Goal: Task Accomplishment & Management: Use online tool/utility

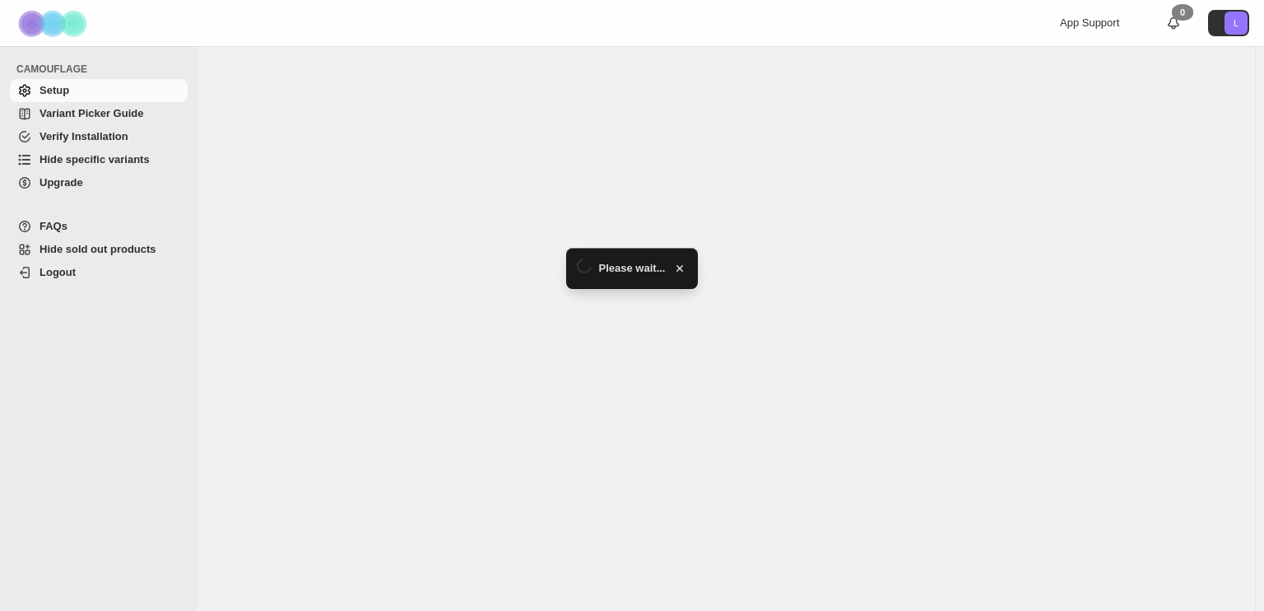
select select "******"
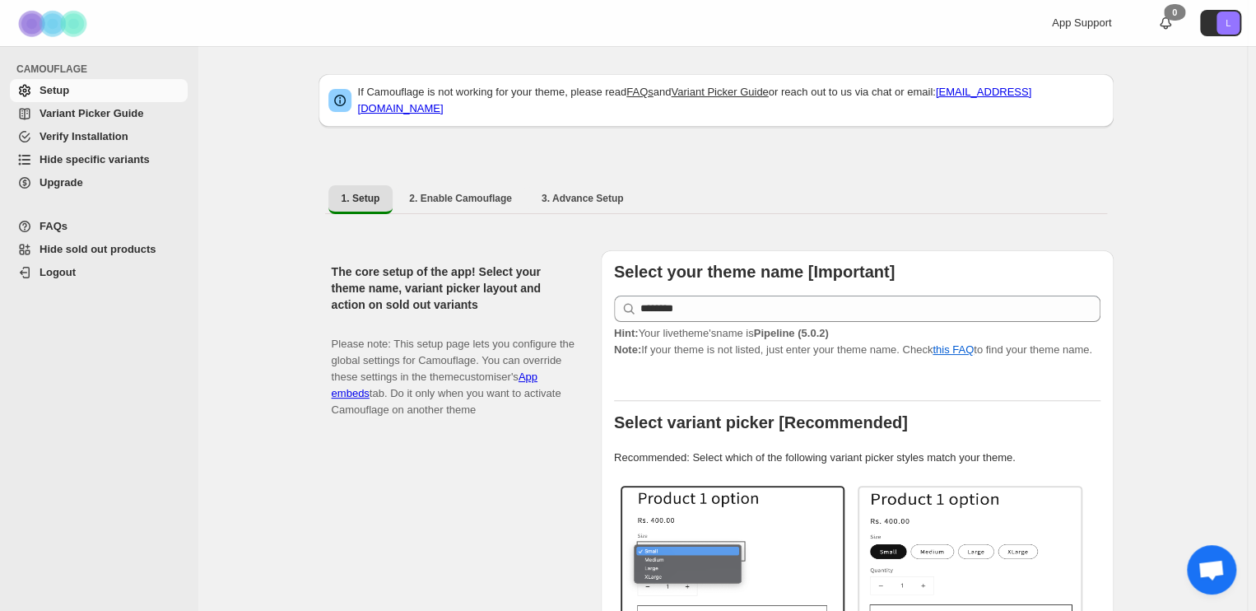
click at [91, 157] on span "Hide specific variants" at bounding box center [95, 159] width 110 height 12
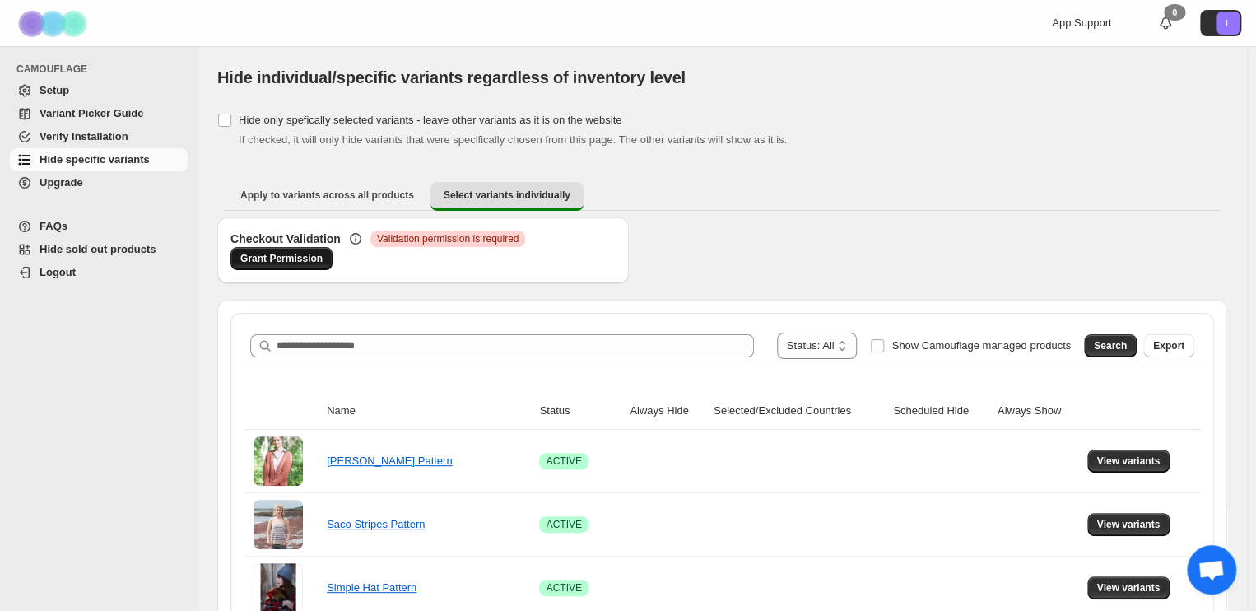
click at [285, 254] on span "Grant Permission" at bounding box center [281, 258] width 82 height 13
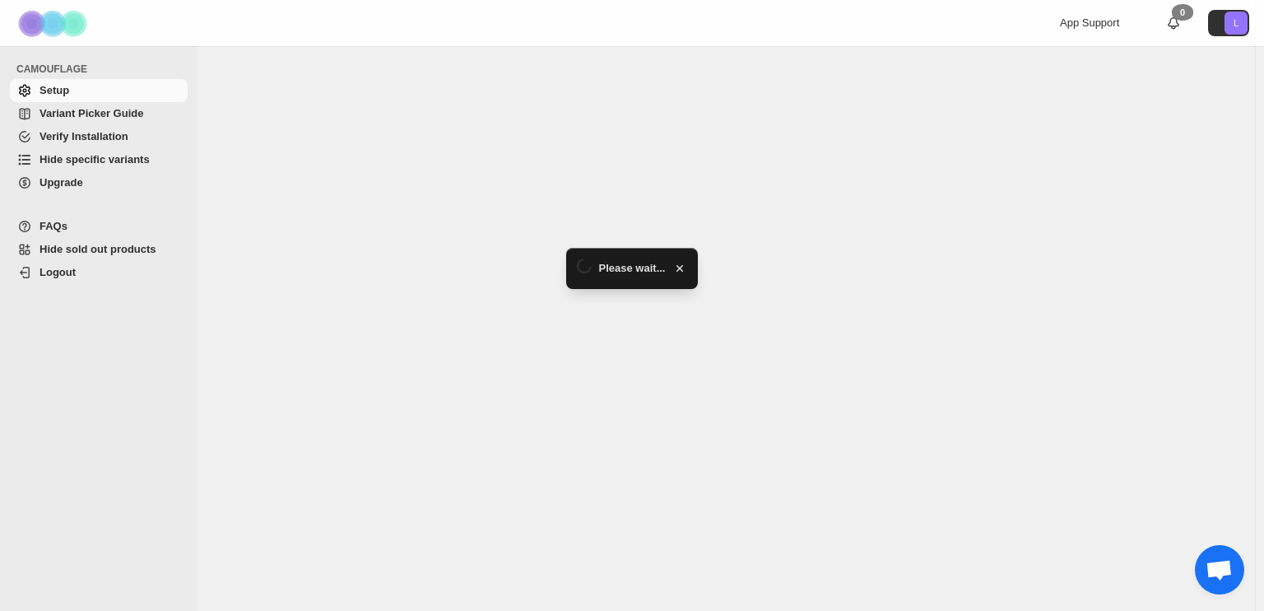
select select "******"
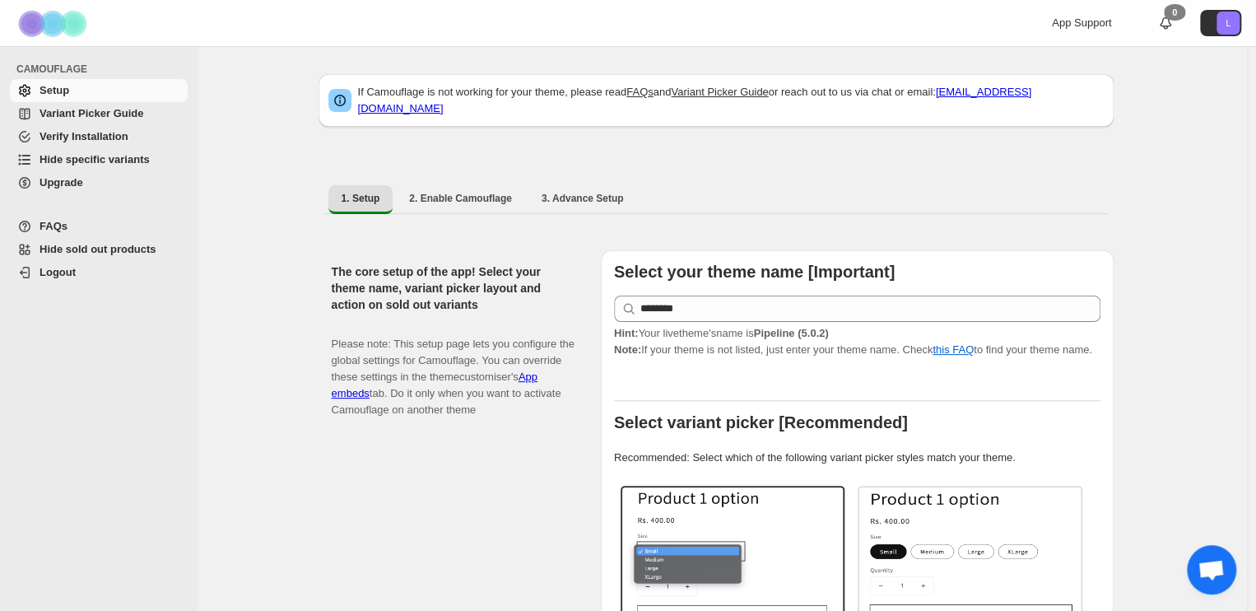
click at [77, 239] on link "Hide sold out products" at bounding box center [99, 249] width 178 height 23
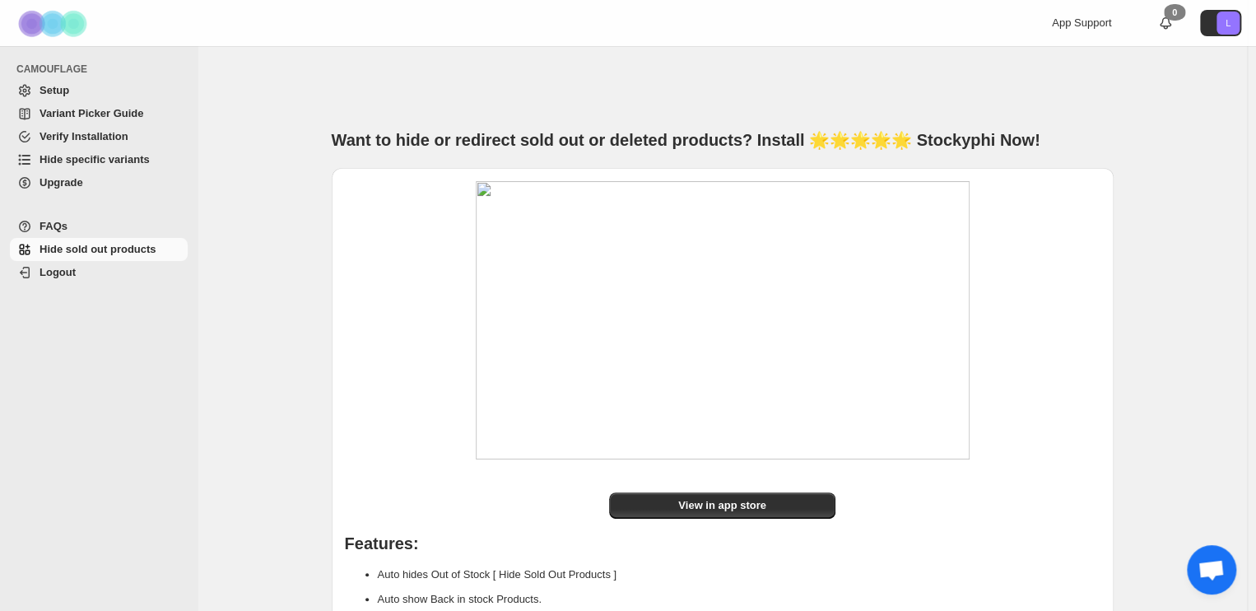
click at [65, 167] on span "Hide specific variants" at bounding box center [112, 159] width 145 height 16
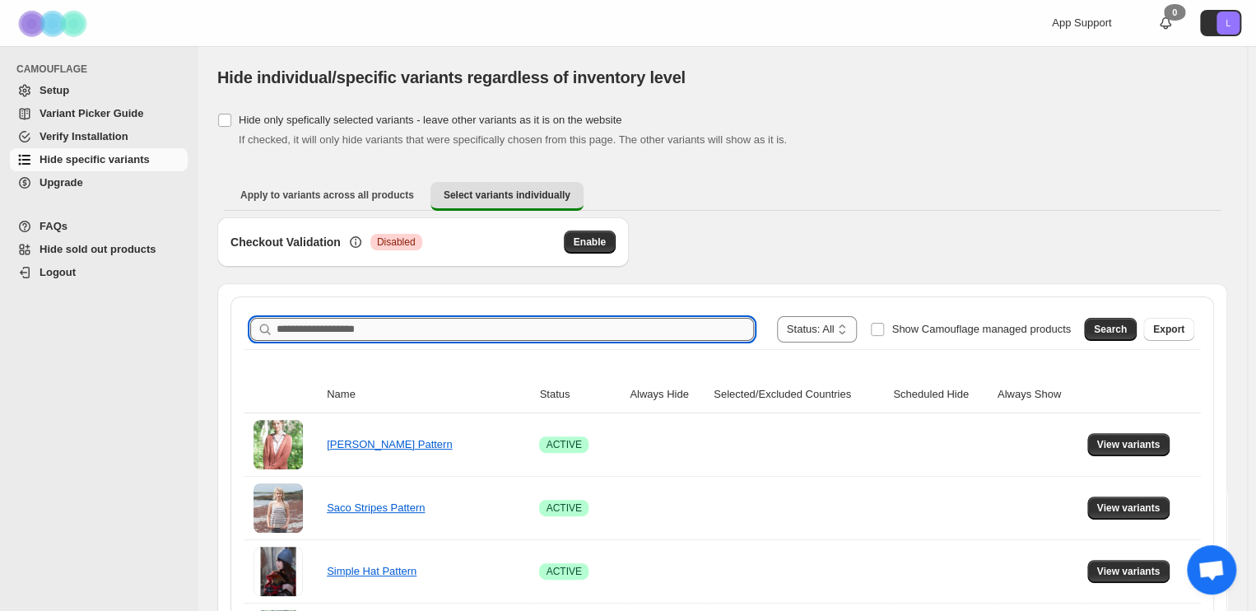
click at [503, 329] on input "Search product name" at bounding box center [515, 329] width 477 height 23
type input "**********"
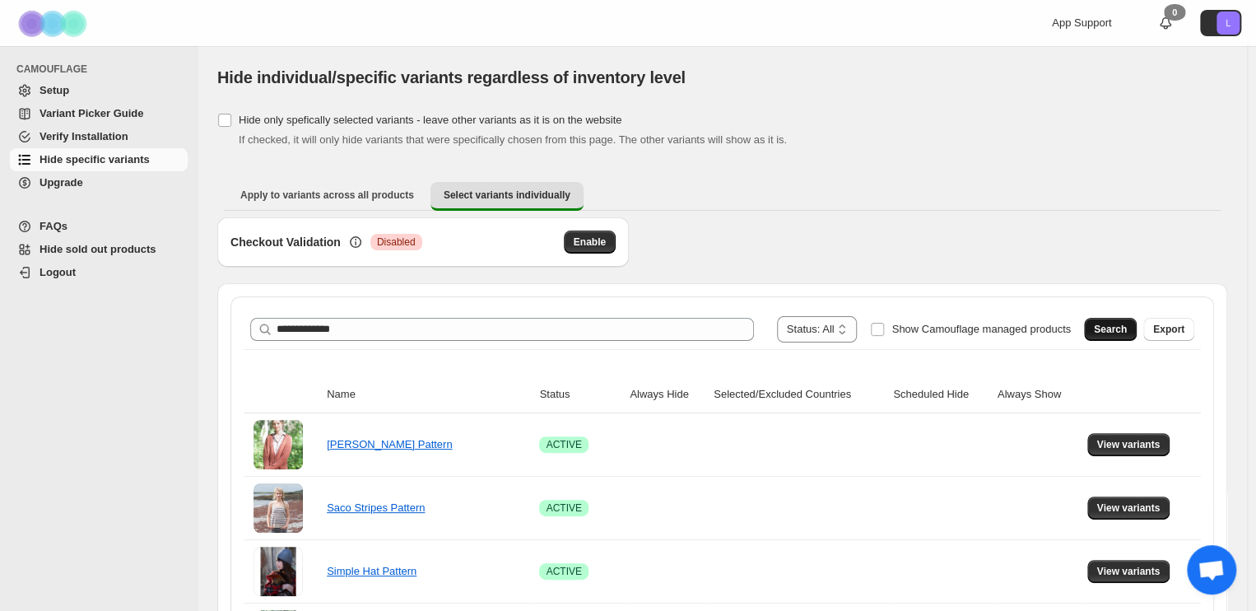
click at [1112, 318] on button "Search" at bounding box center [1110, 329] width 53 height 23
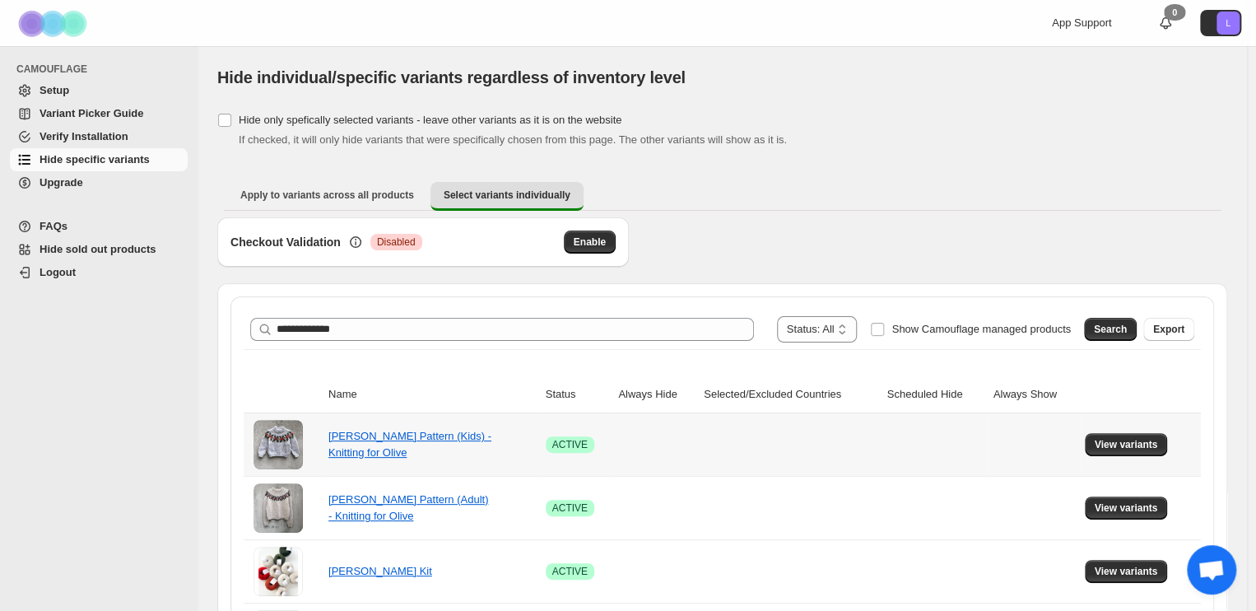
scroll to position [128, 0]
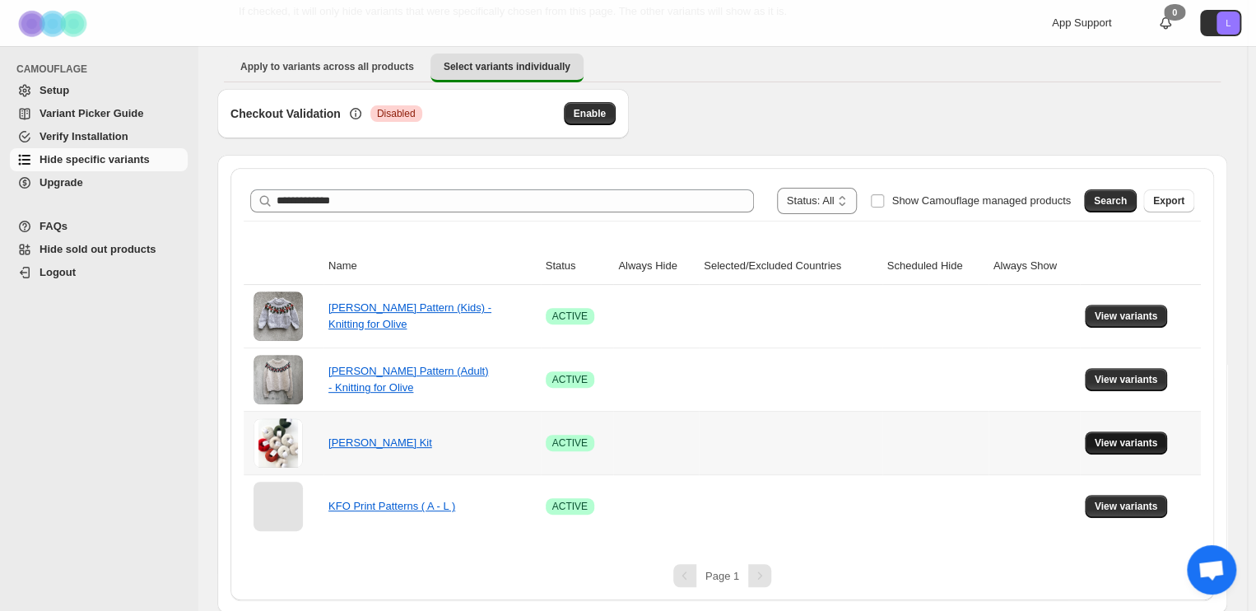
click at [1145, 437] on span "View variants" at bounding box center [1126, 442] width 63 height 13
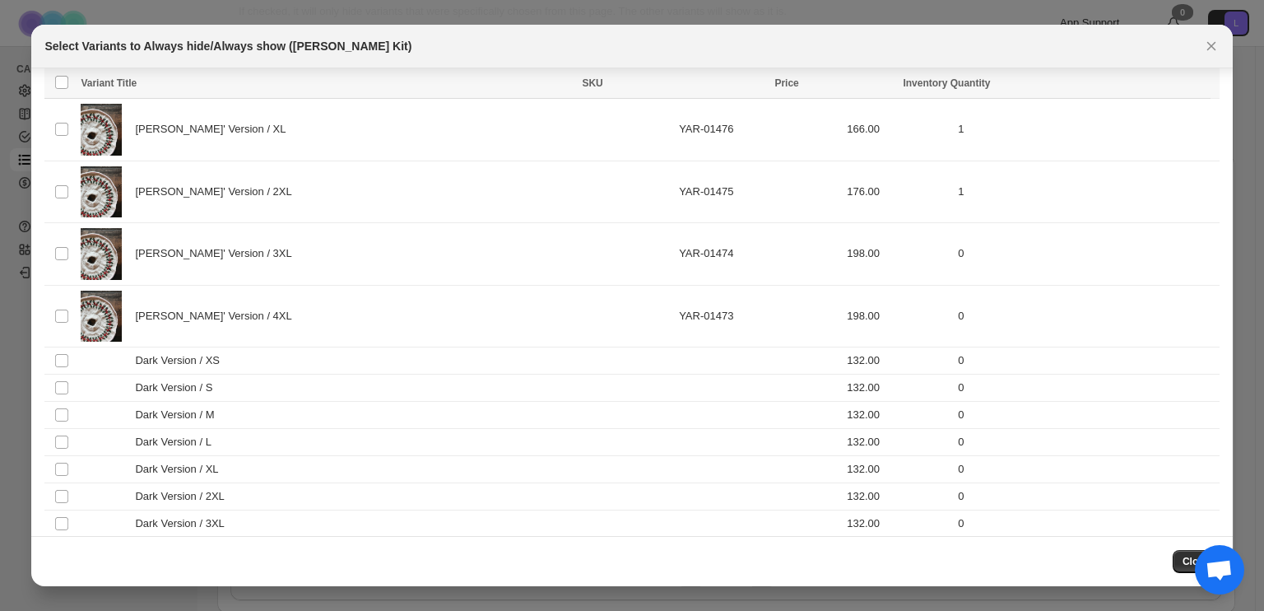
scroll to position [332, 0]
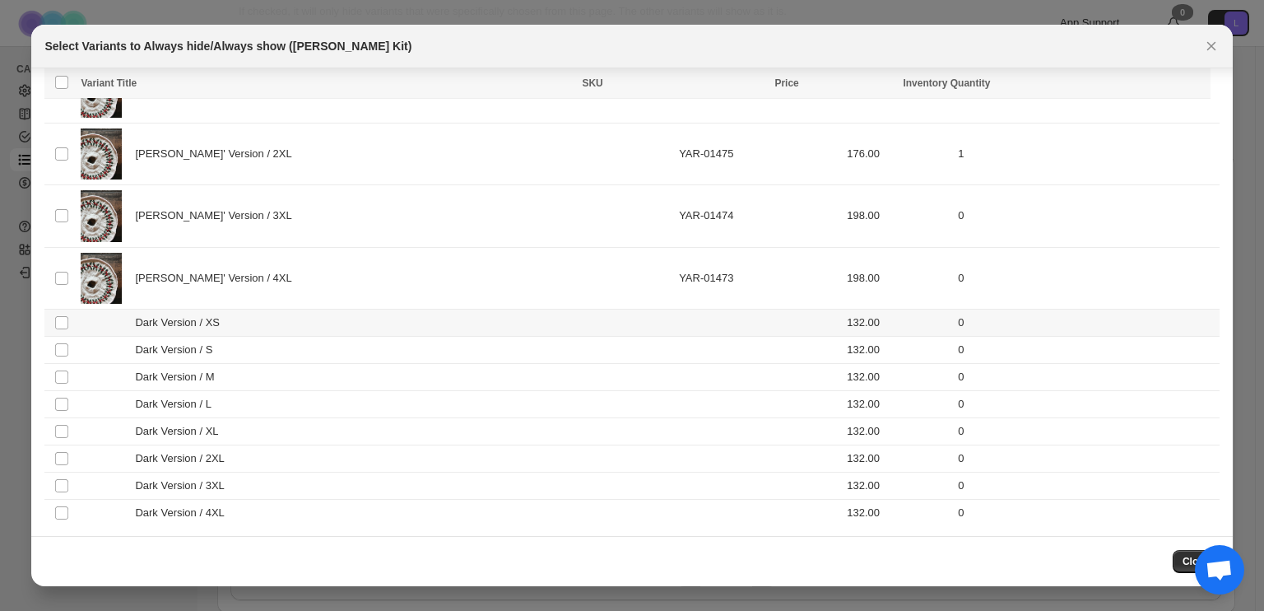
click at [285, 327] on div "Dark Version / XS" at bounding box center [375, 322] width 588 height 16
click at [291, 349] on div "Dark Version / S" at bounding box center [375, 350] width 588 height 16
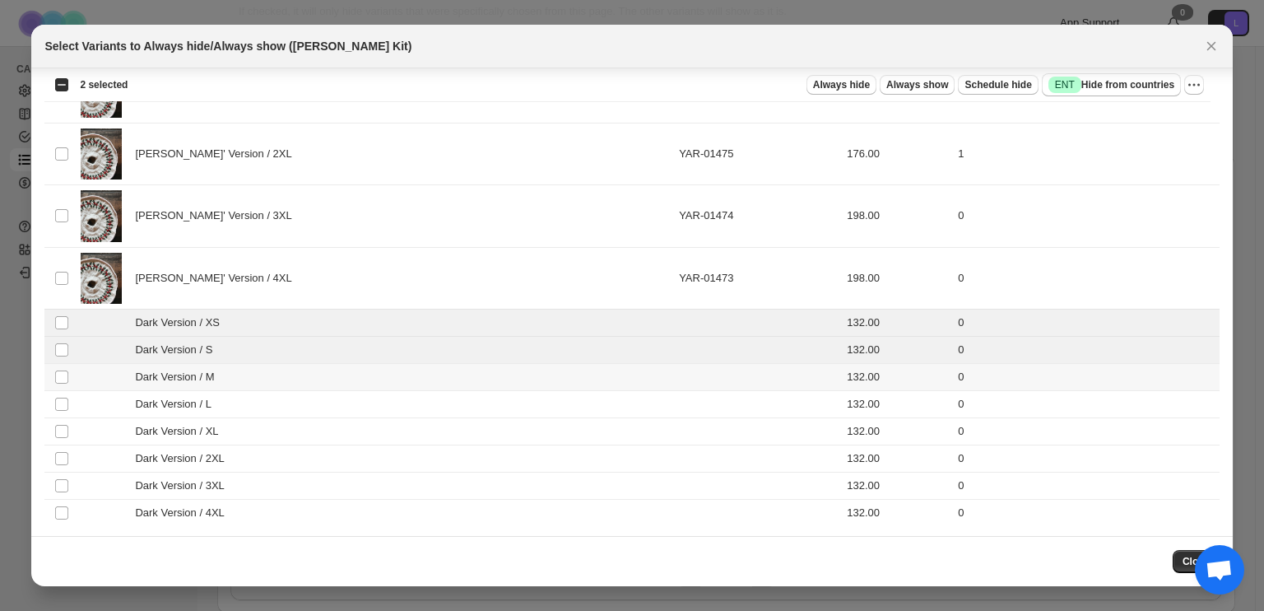
click at [291, 374] on div "Dark Version / M" at bounding box center [375, 377] width 588 height 16
click at [293, 396] on div "Dark Version / L" at bounding box center [375, 404] width 588 height 16
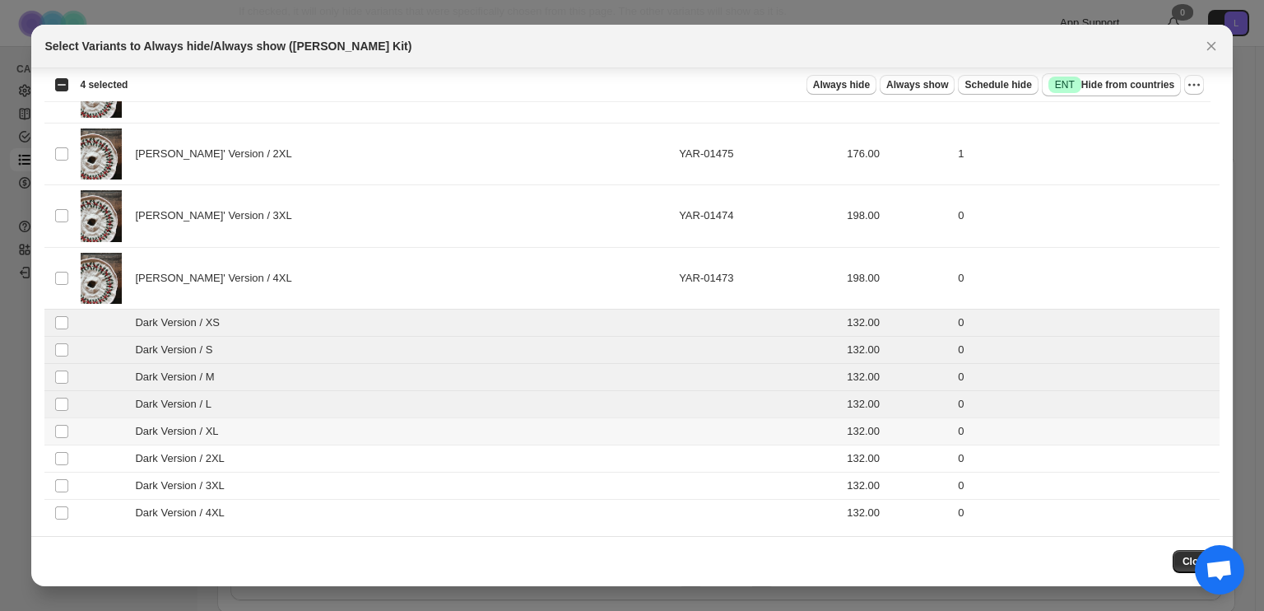
click at [297, 430] on div "Dark Version / XL" at bounding box center [375, 431] width 588 height 16
click at [303, 472] on td "Dark Version / 3XL" at bounding box center [375, 485] width 598 height 27
click at [299, 458] on div "Dark Version / 2XL" at bounding box center [375, 458] width 588 height 16
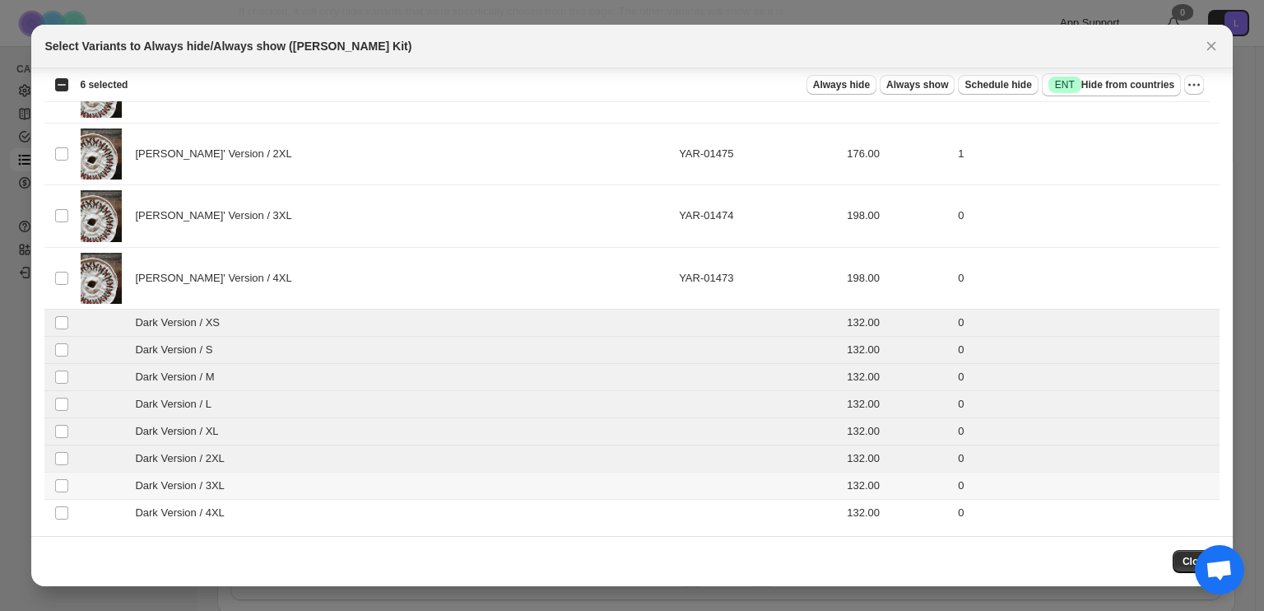
click at [293, 482] on div "Dark Version / 3XL" at bounding box center [375, 485] width 588 height 16
click at [290, 504] on div "Dark Version / 4XL" at bounding box center [375, 512] width 588 height 16
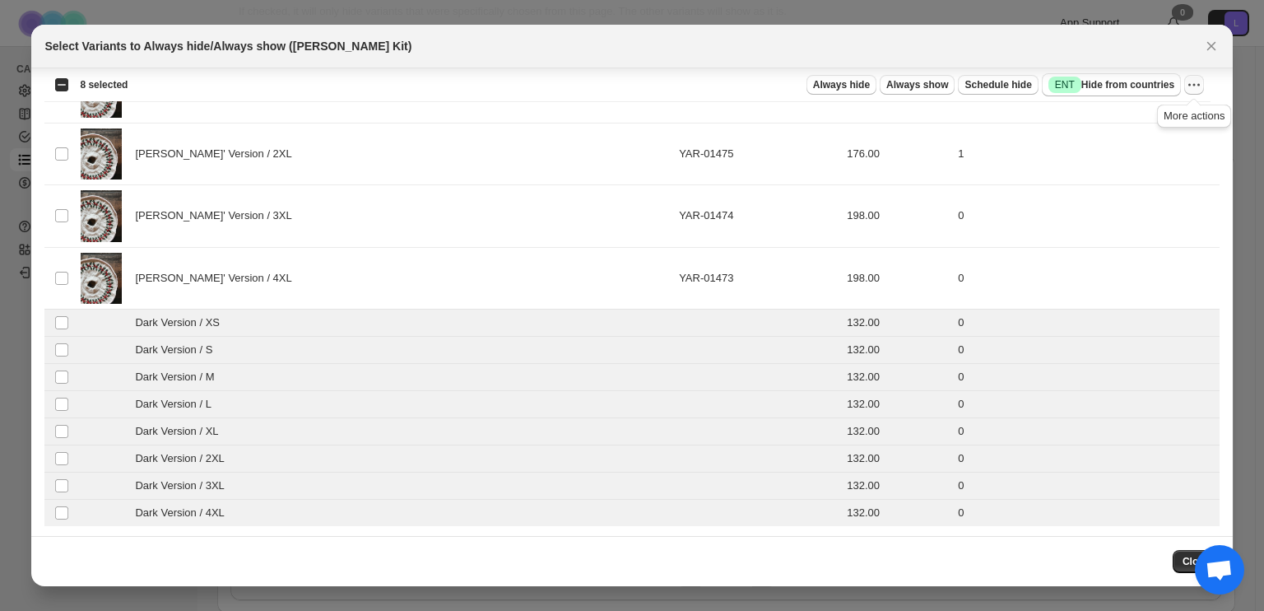
click at [1193, 81] on icon "More actions" at bounding box center [1194, 85] width 16 height 16
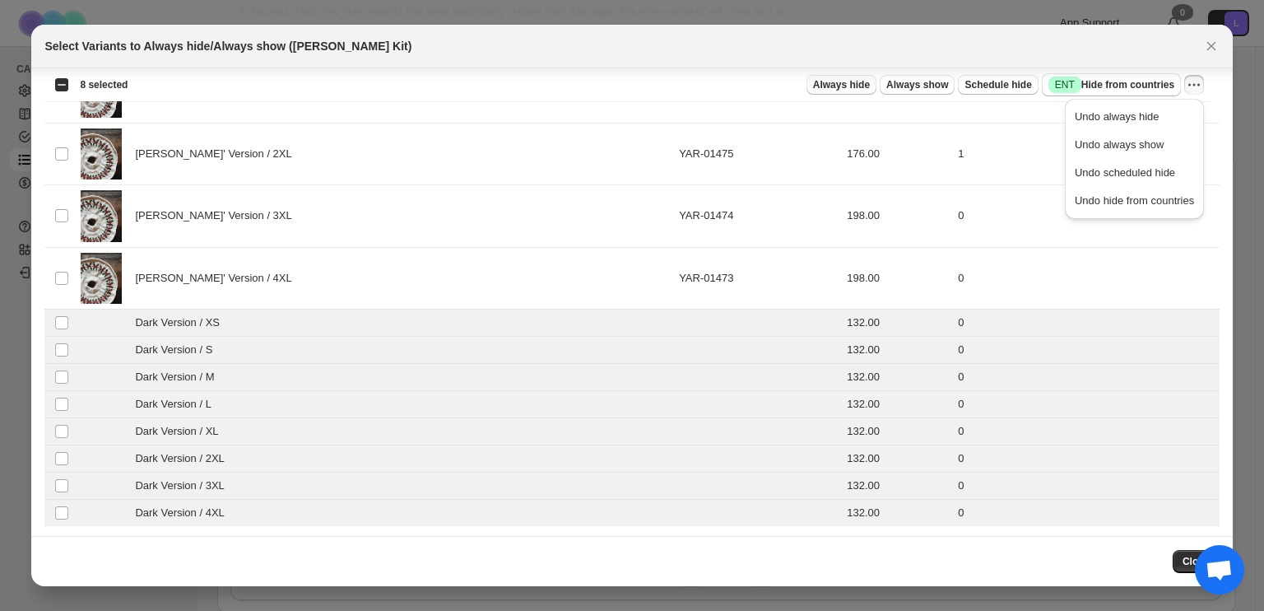
click at [857, 84] on span "Always hide" at bounding box center [841, 84] width 57 height 13
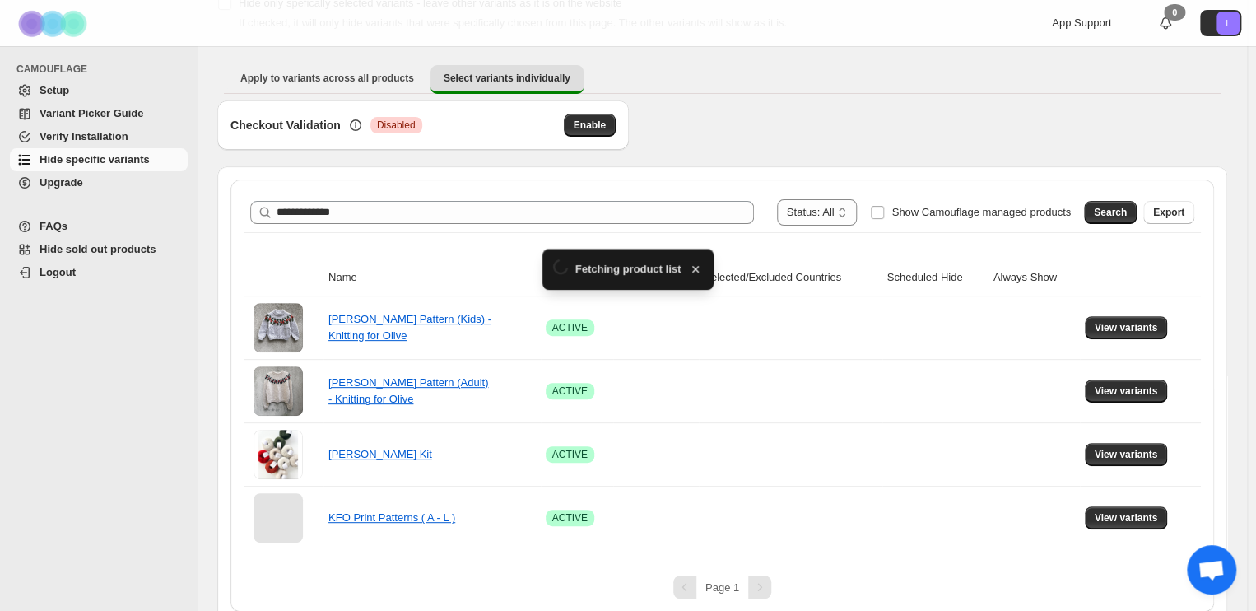
scroll to position [128, 0]
